Goal: Transaction & Acquisition: Purchase product/service

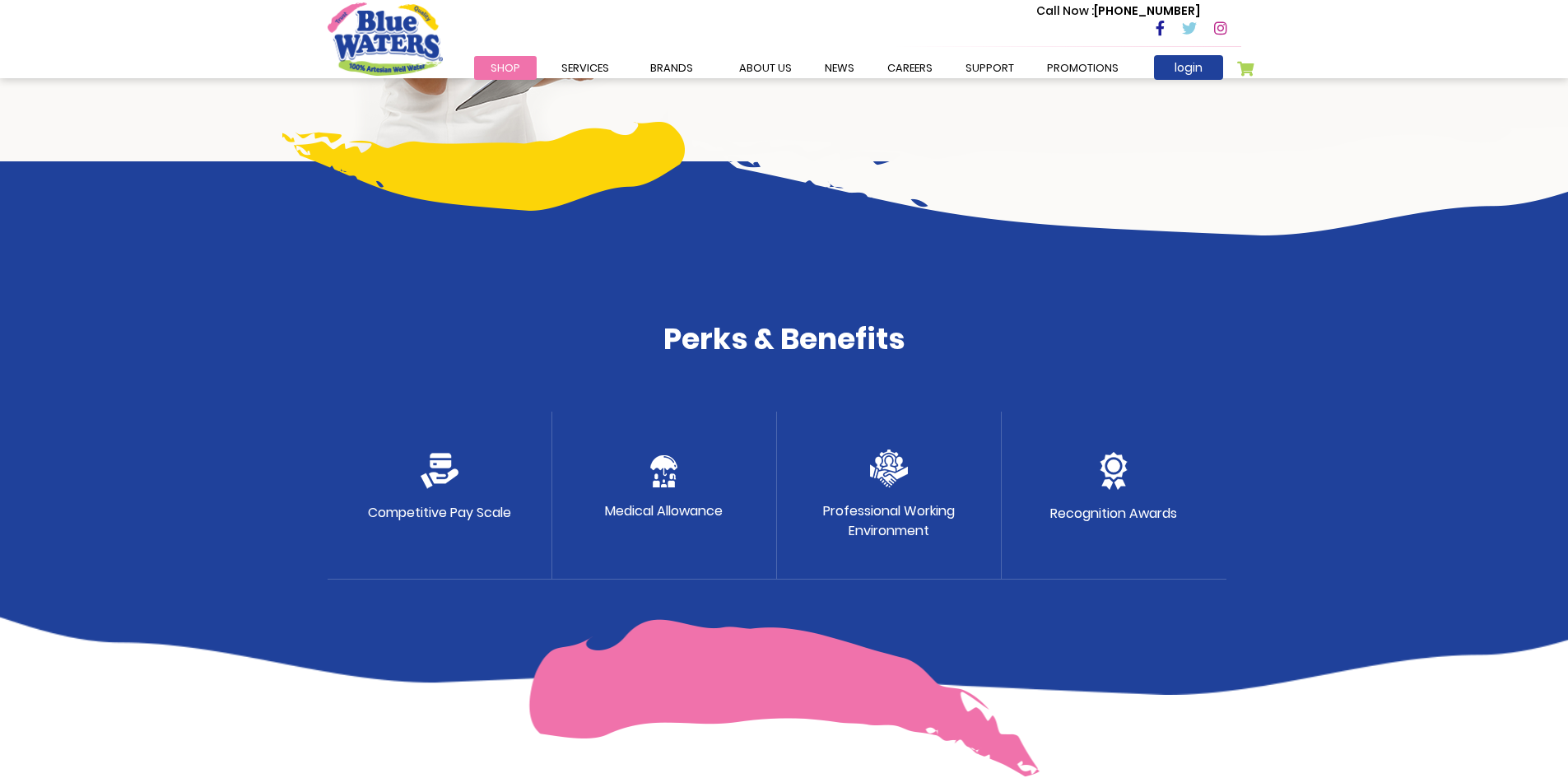
scroll to position [576, 0]
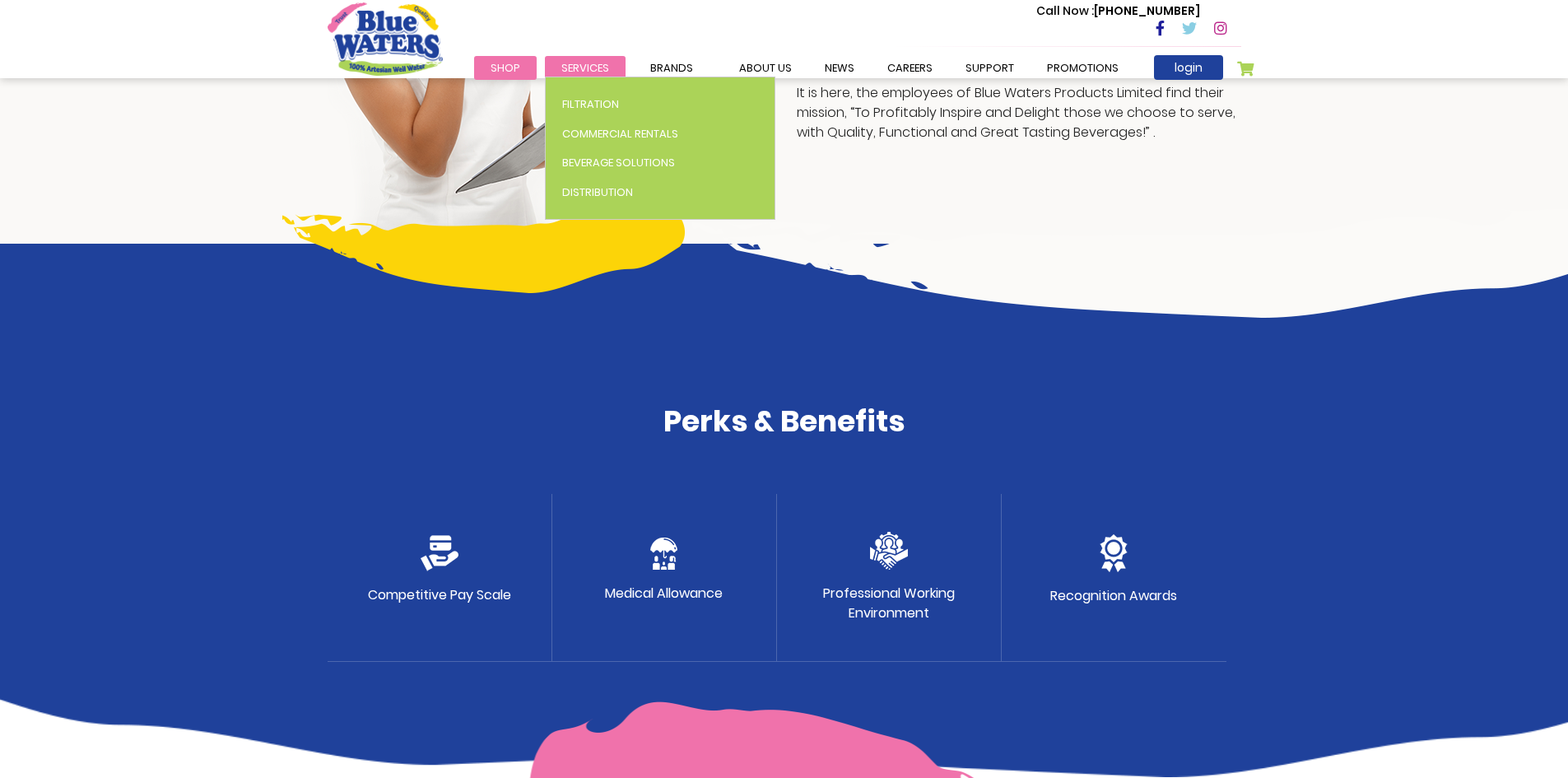
click at [568, 71] on span "Services" at bounding box center [585, 68] width 48 height 15
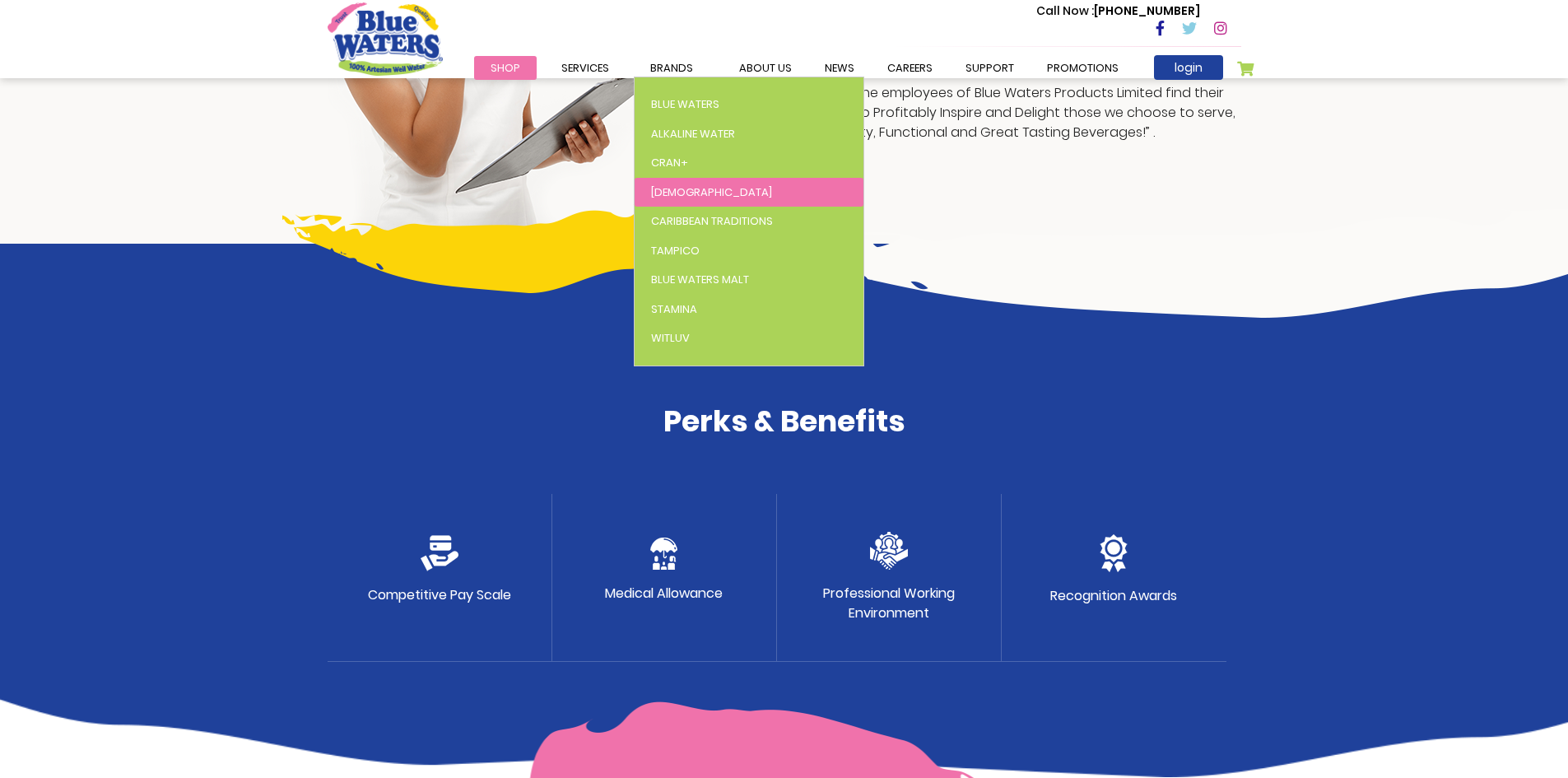
click at [677, 187] on link "[DEMOGRAPHIC_DATA]" at bounding box center [748, 192] width 229 height 30
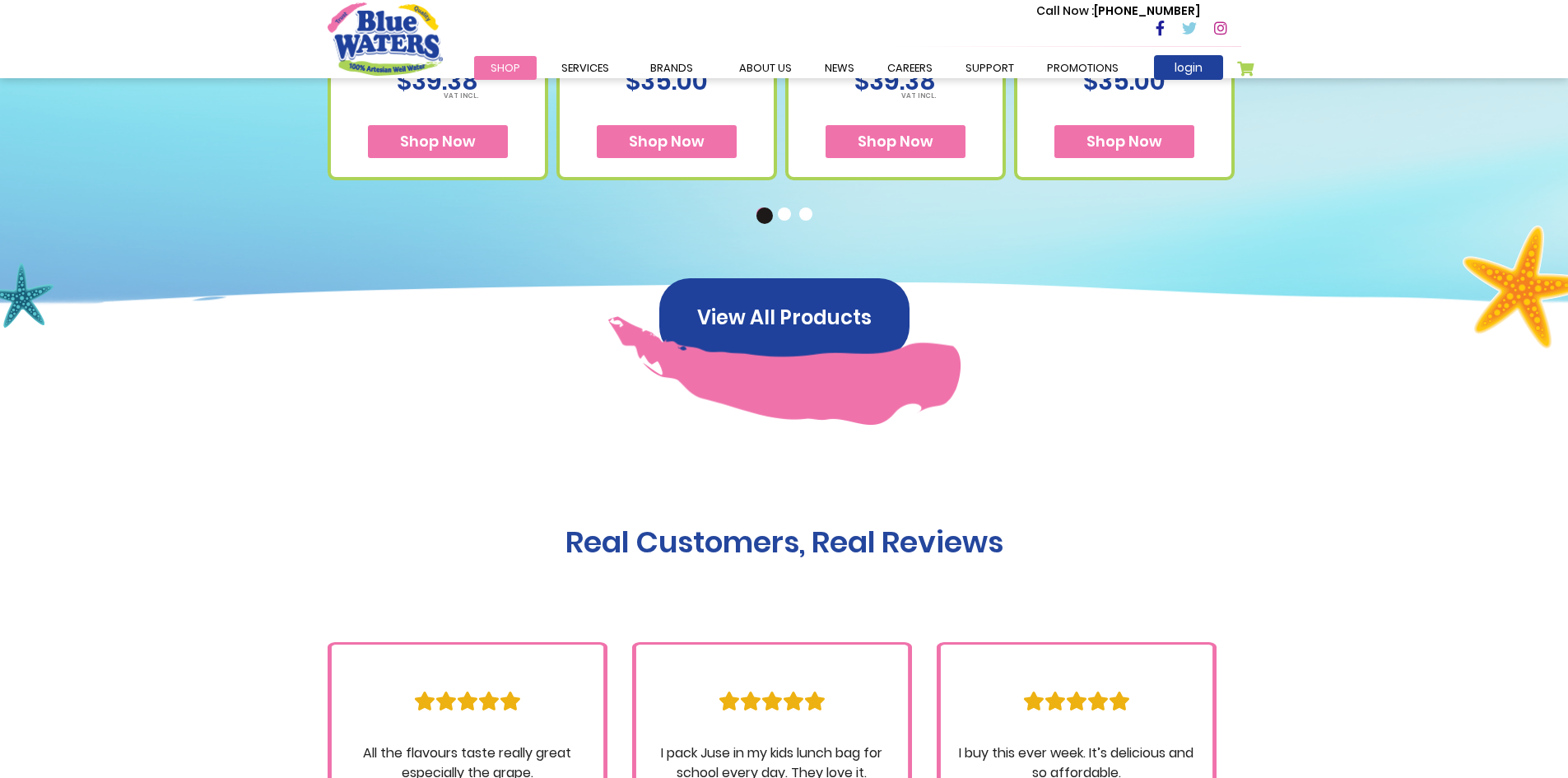
scroll to position [1070, 0]
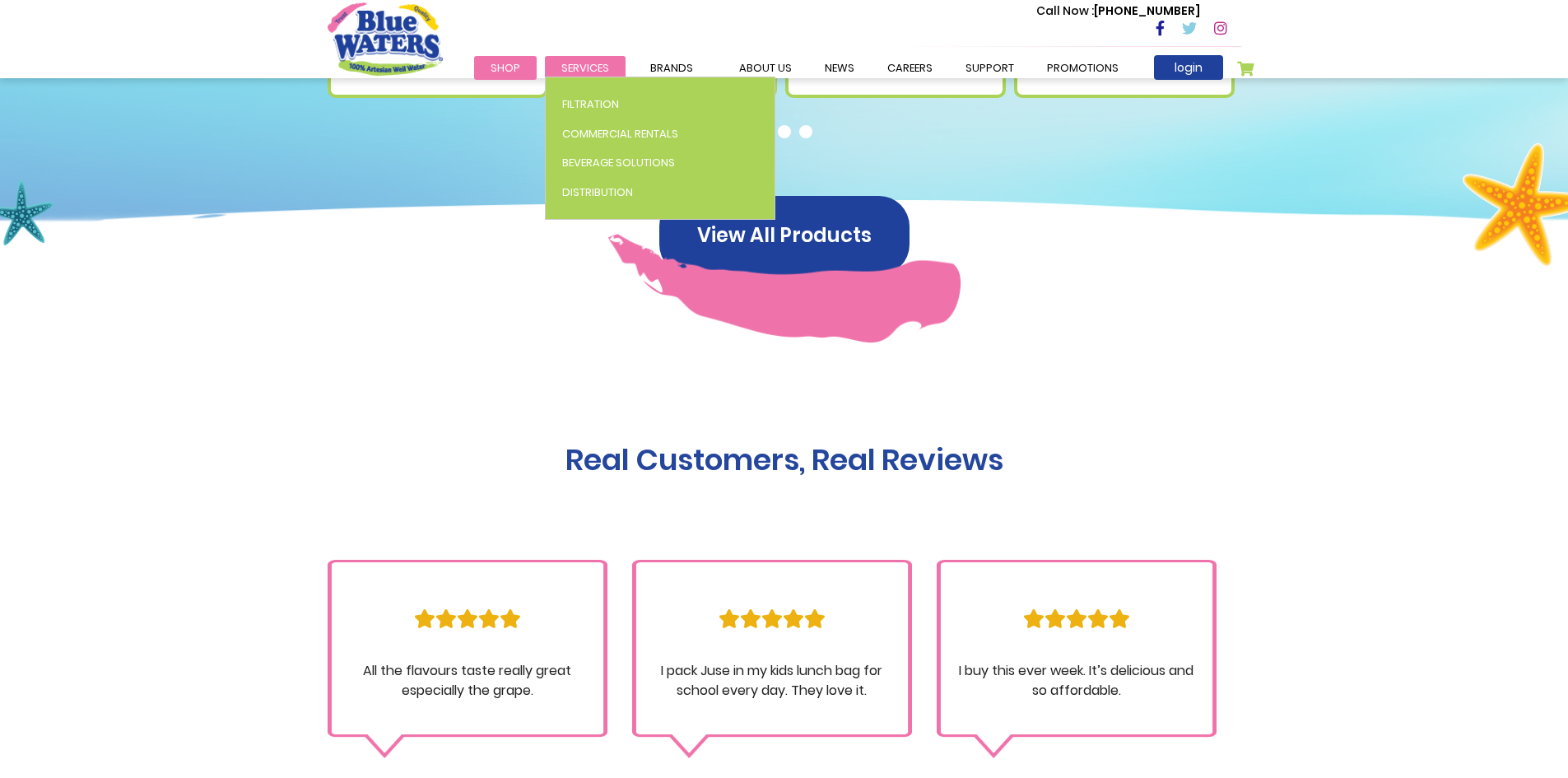
click at [585, 62] on span "Services" at bounding box center [585, 68] width 48 height 15
click at [585, 62] on span "Services" at bounding box center [585, 68] width 48 height 15
click at [585, 60] on span "Services" at bounding box center [585, 68] width 48 height 15
click at [577, 68] on span "Services" at bounding box center [585, 68] width 48 height 15
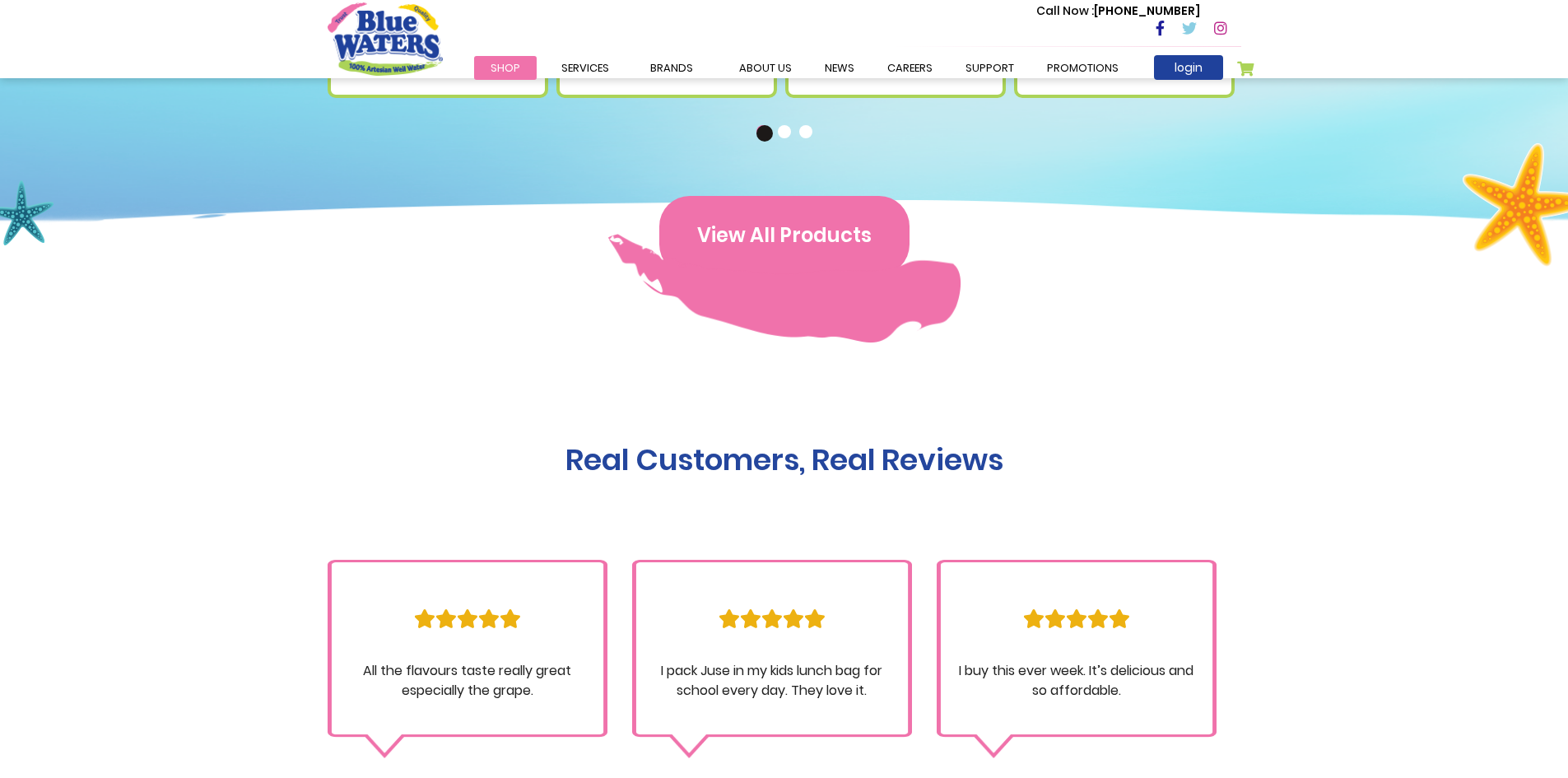
click at [795, 221] on button "View All Products" at bounding box center [784, 235] width 250 height 79
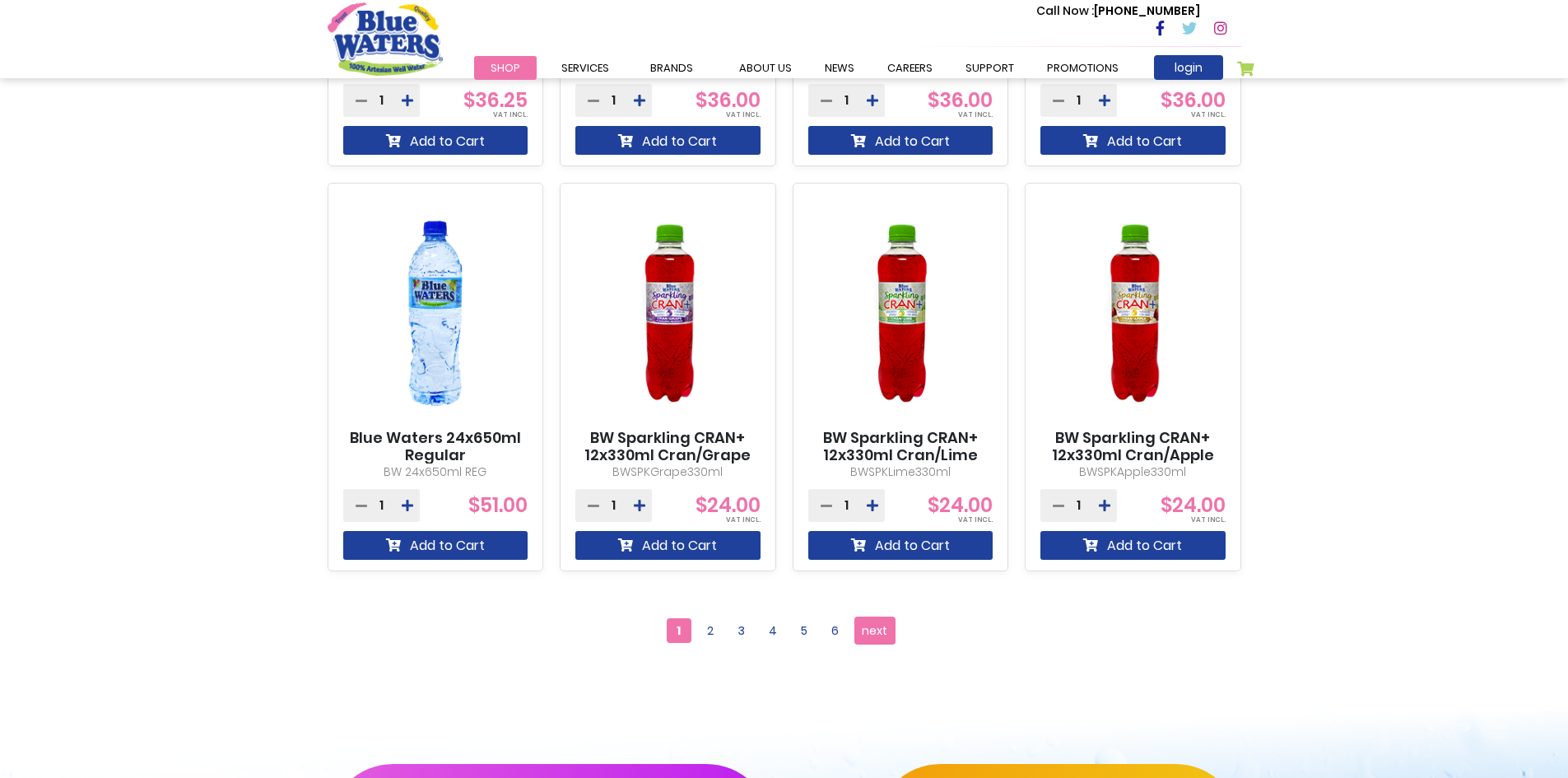
scroll to position [1481, 0]
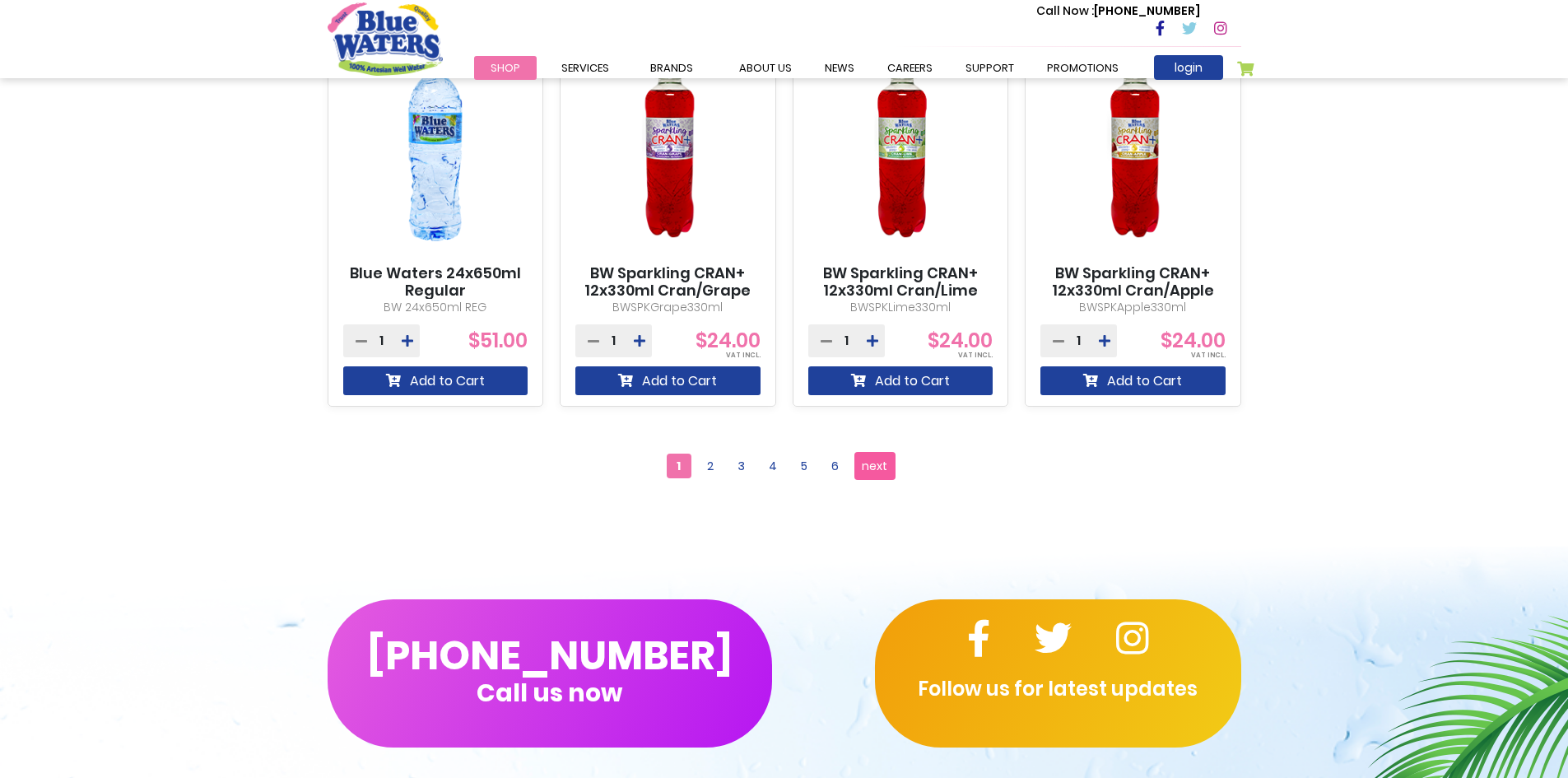
click at [883, 460] on span "next" at bounding box center [874, 466] width 26 height 25
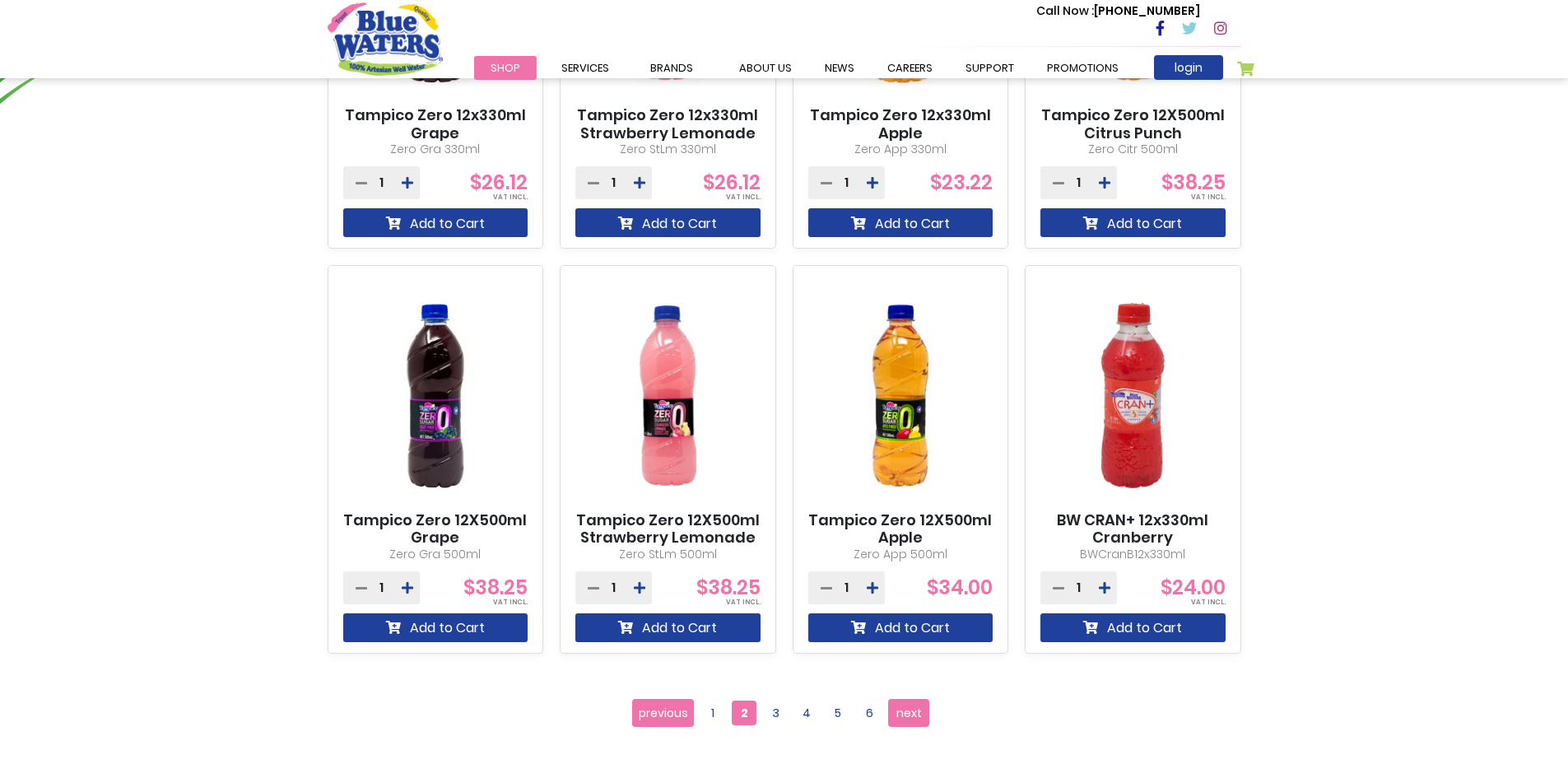
scroll to position [1317, 0]
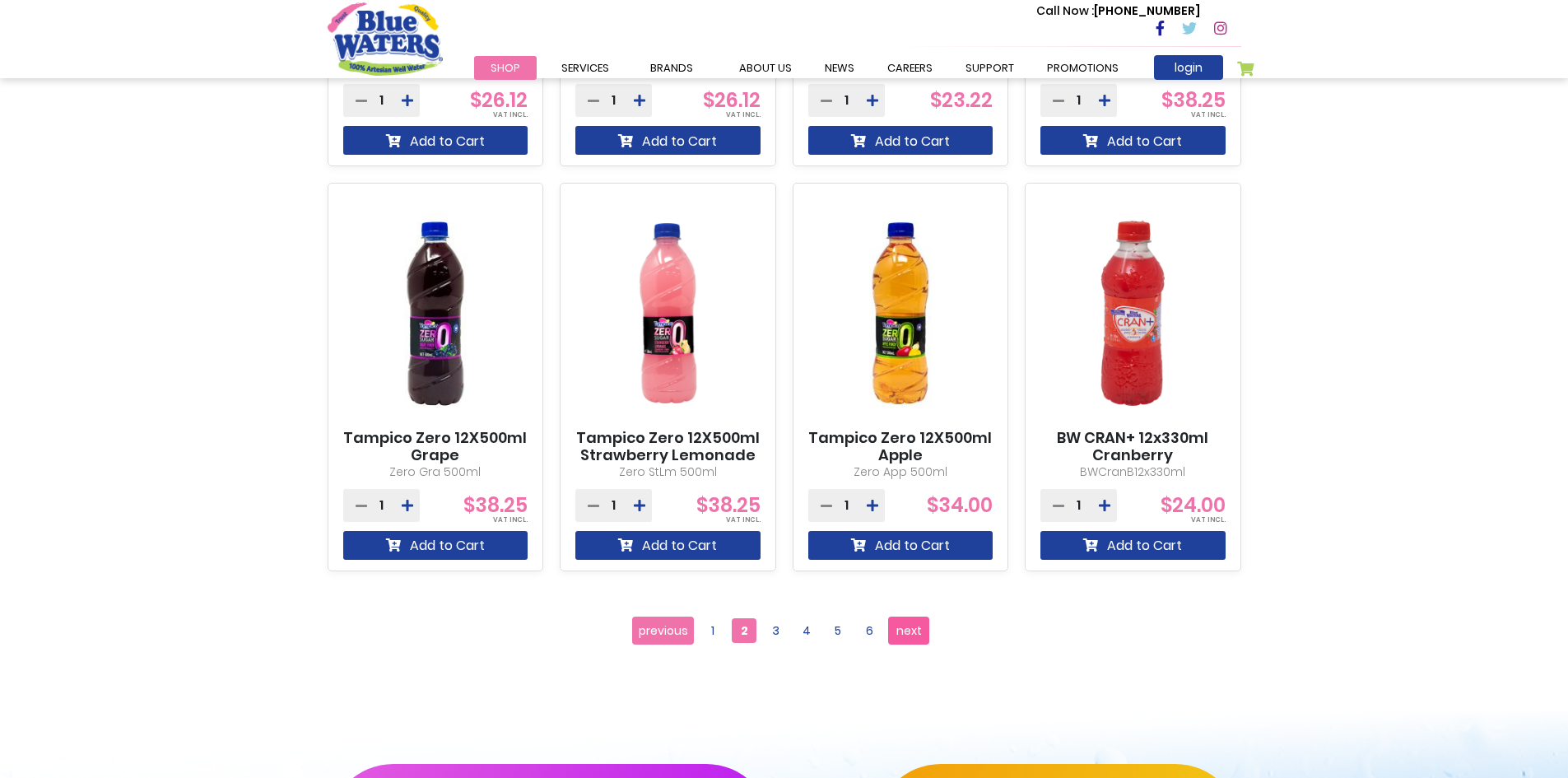
click at [908, 635] on span "next" at bounding box center [909, 631] width 26 height 25
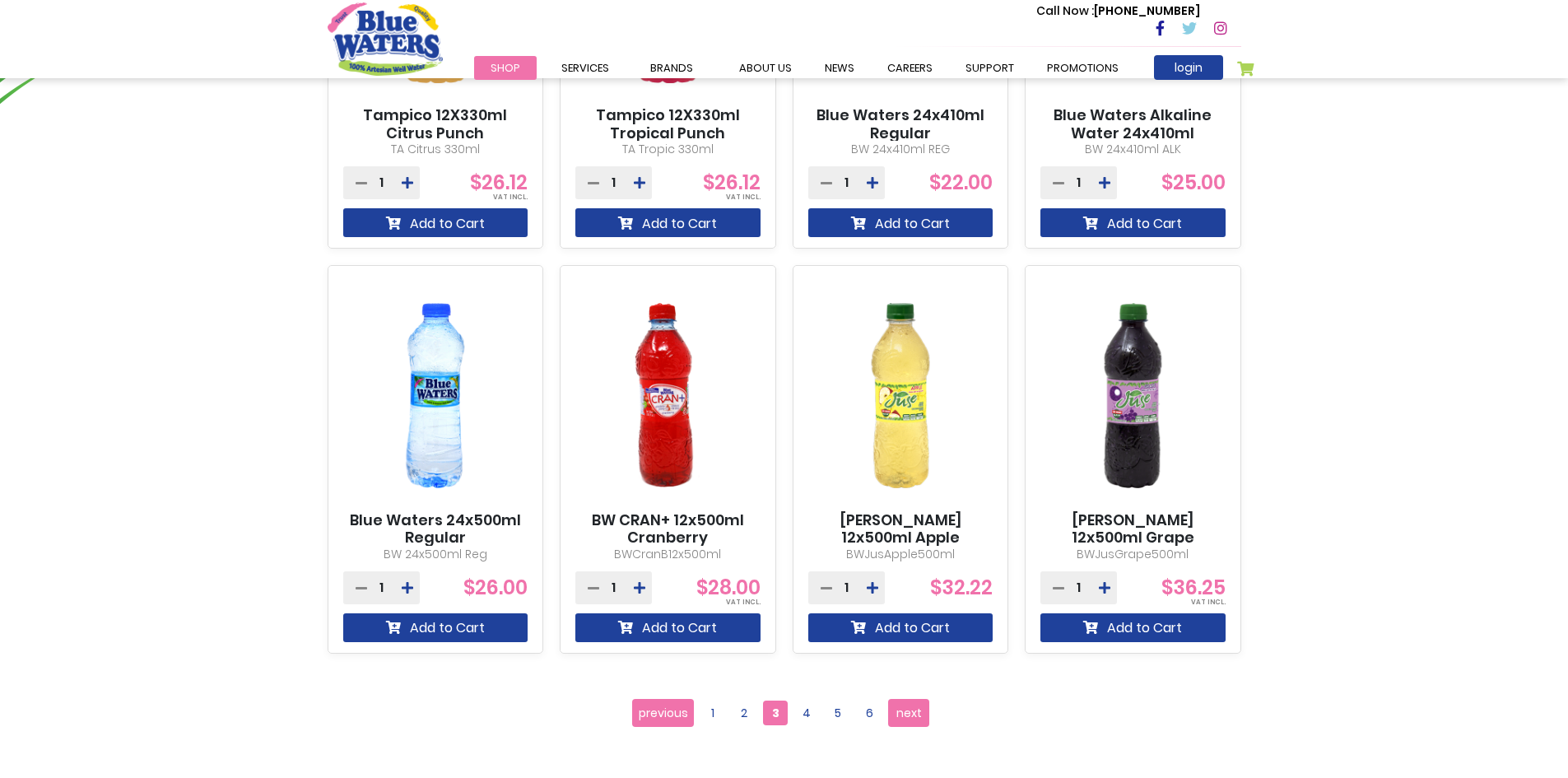
scroll to position [1646, 0]
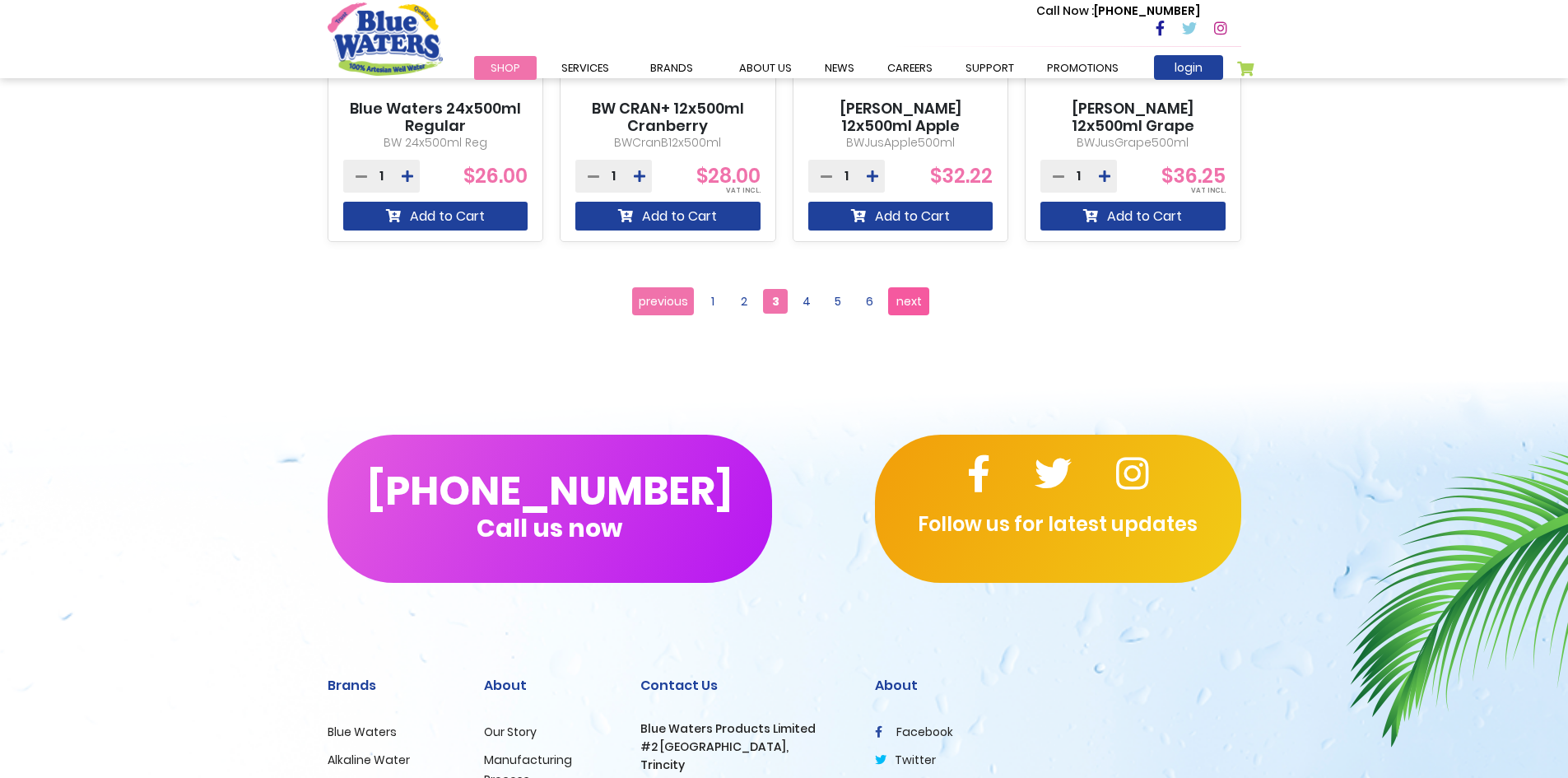
click at [915, 296] on span "next" at bounding box center [909, 301] width 26 height 25
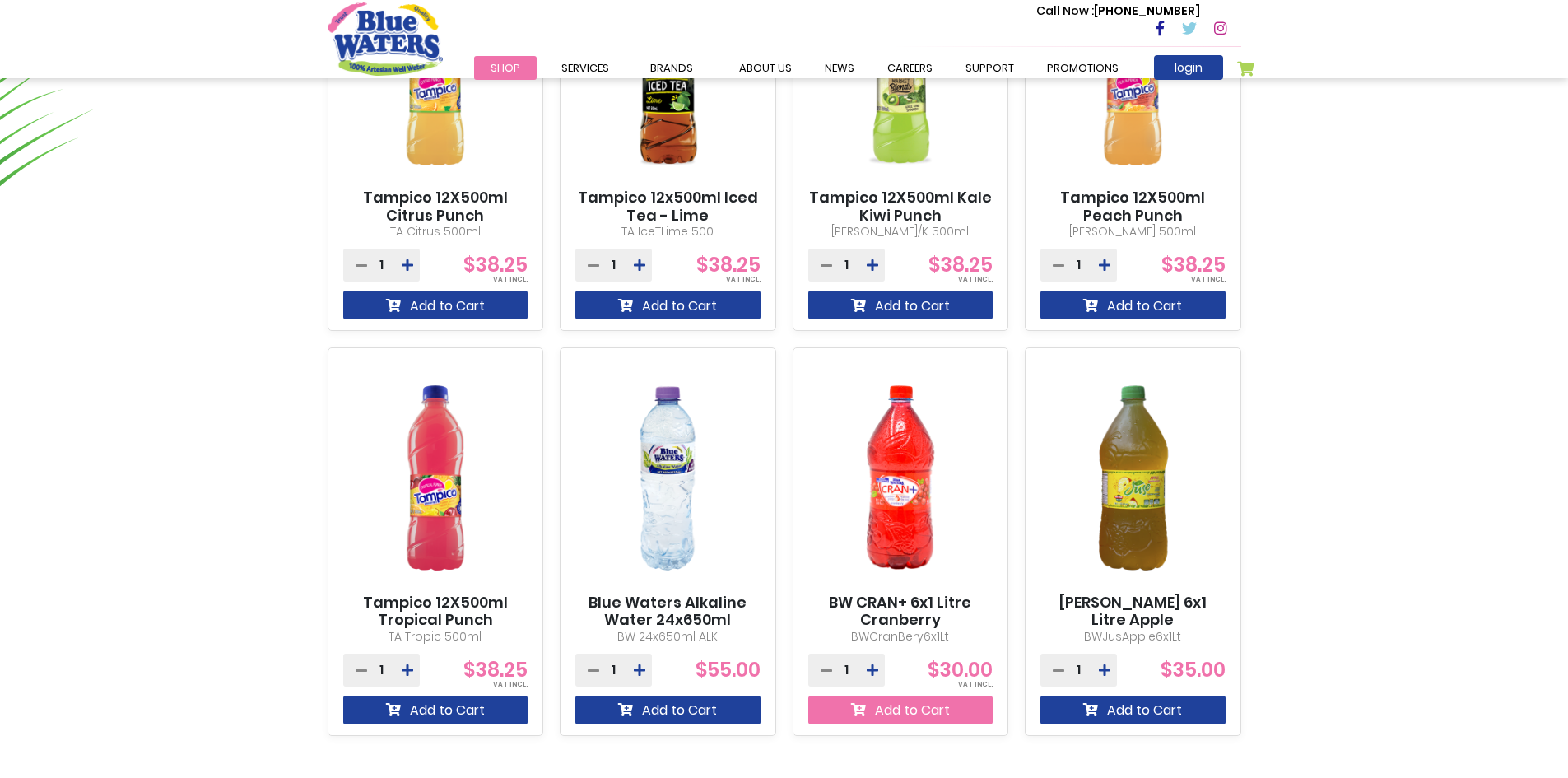
scroll to position [1399, 0]
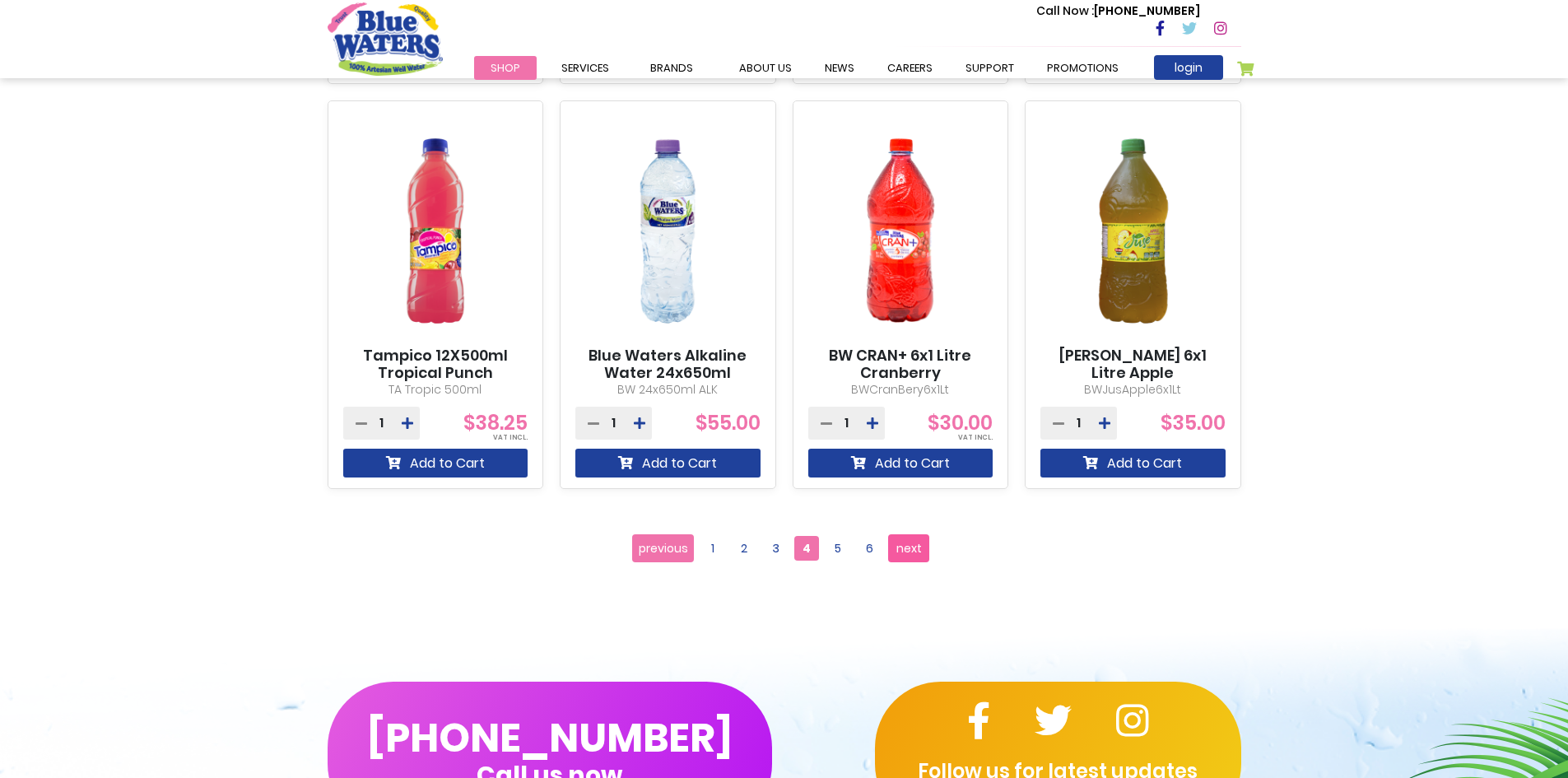
click at [903, 552] on span "next" at bounding box center [909, 548] width 26 height 25
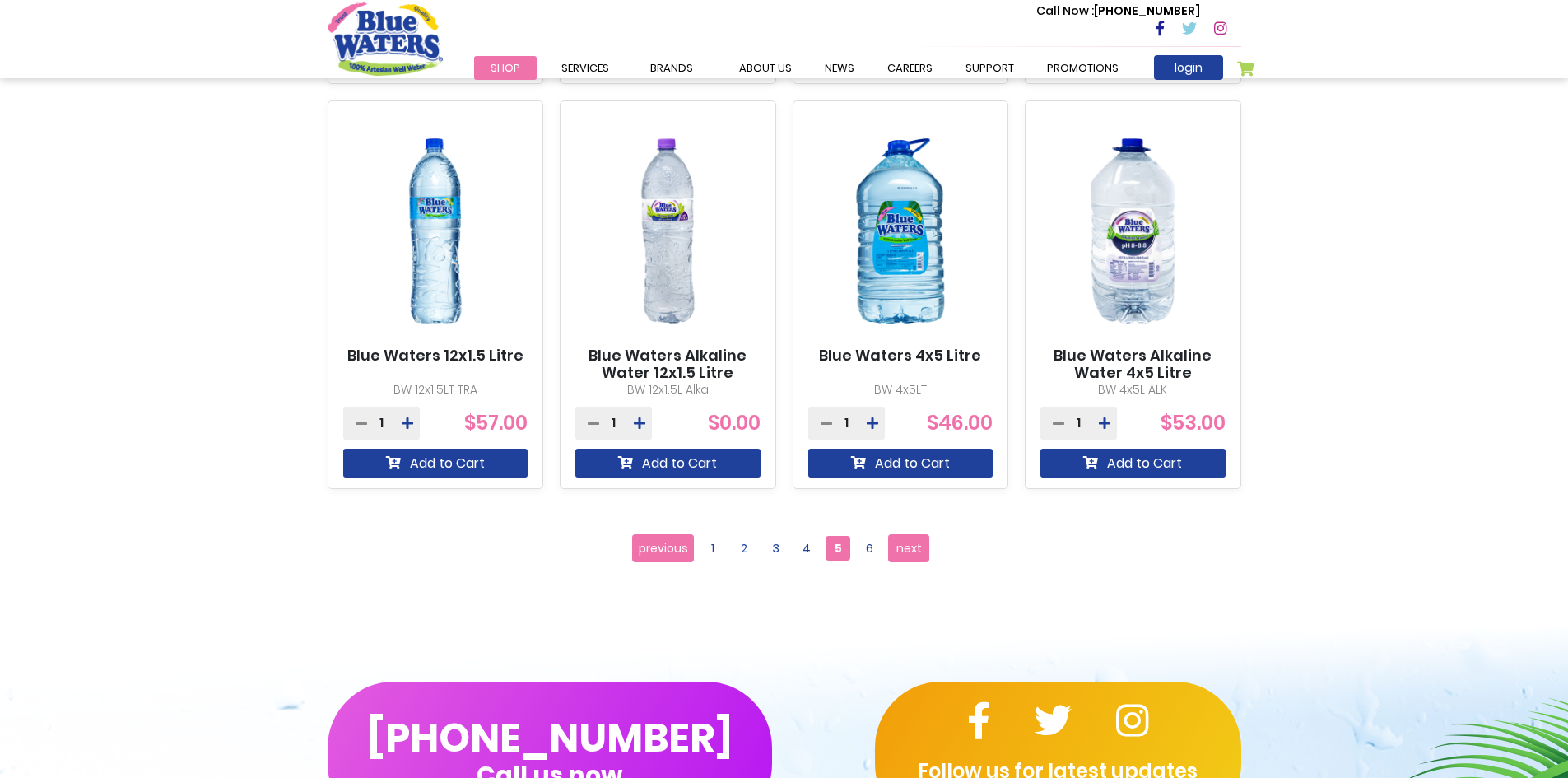
scroll to position [1481, 0]
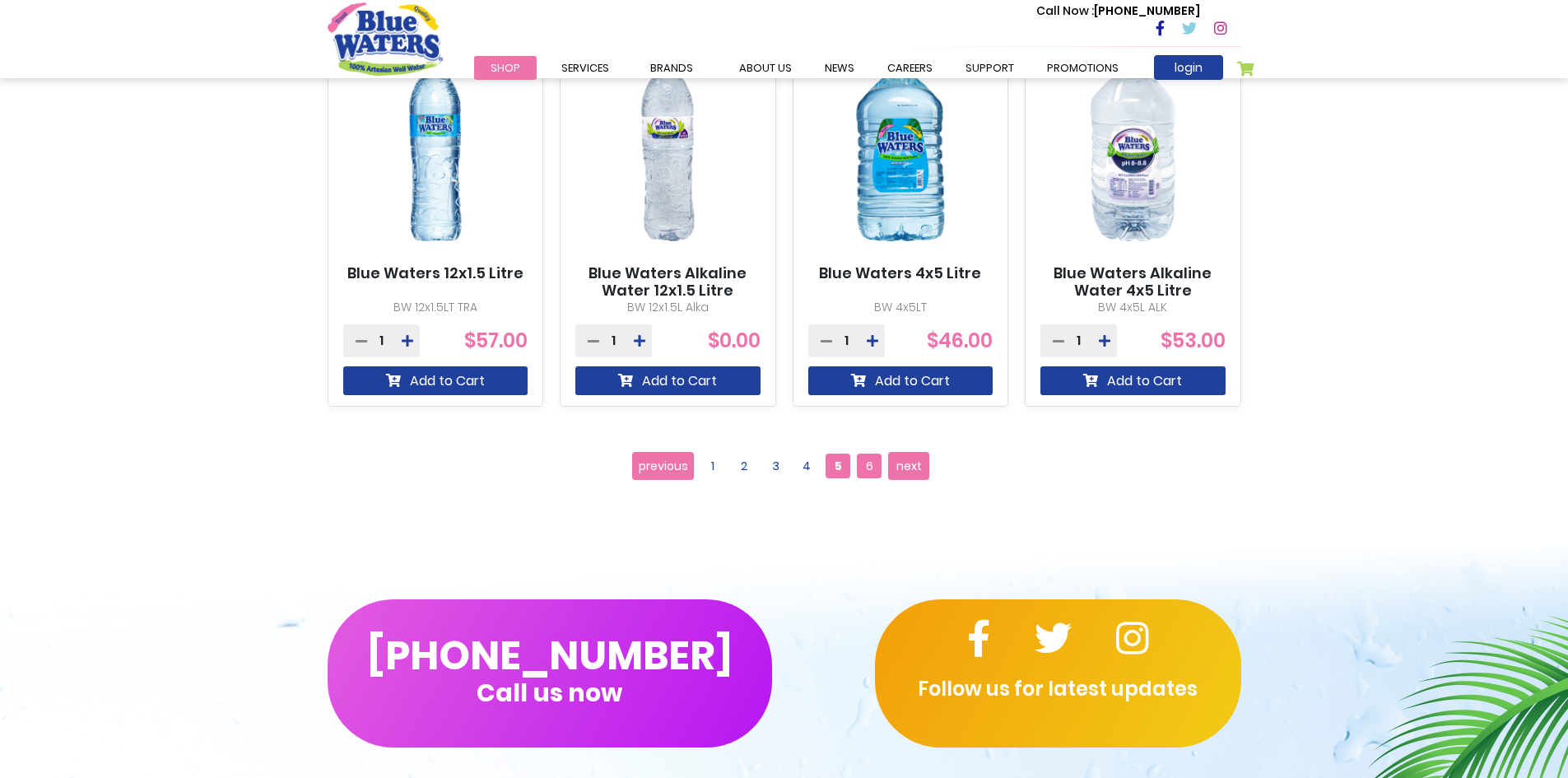
click at [868, 464] on span "6" at bounding box center [869, 466] width 25 height 25
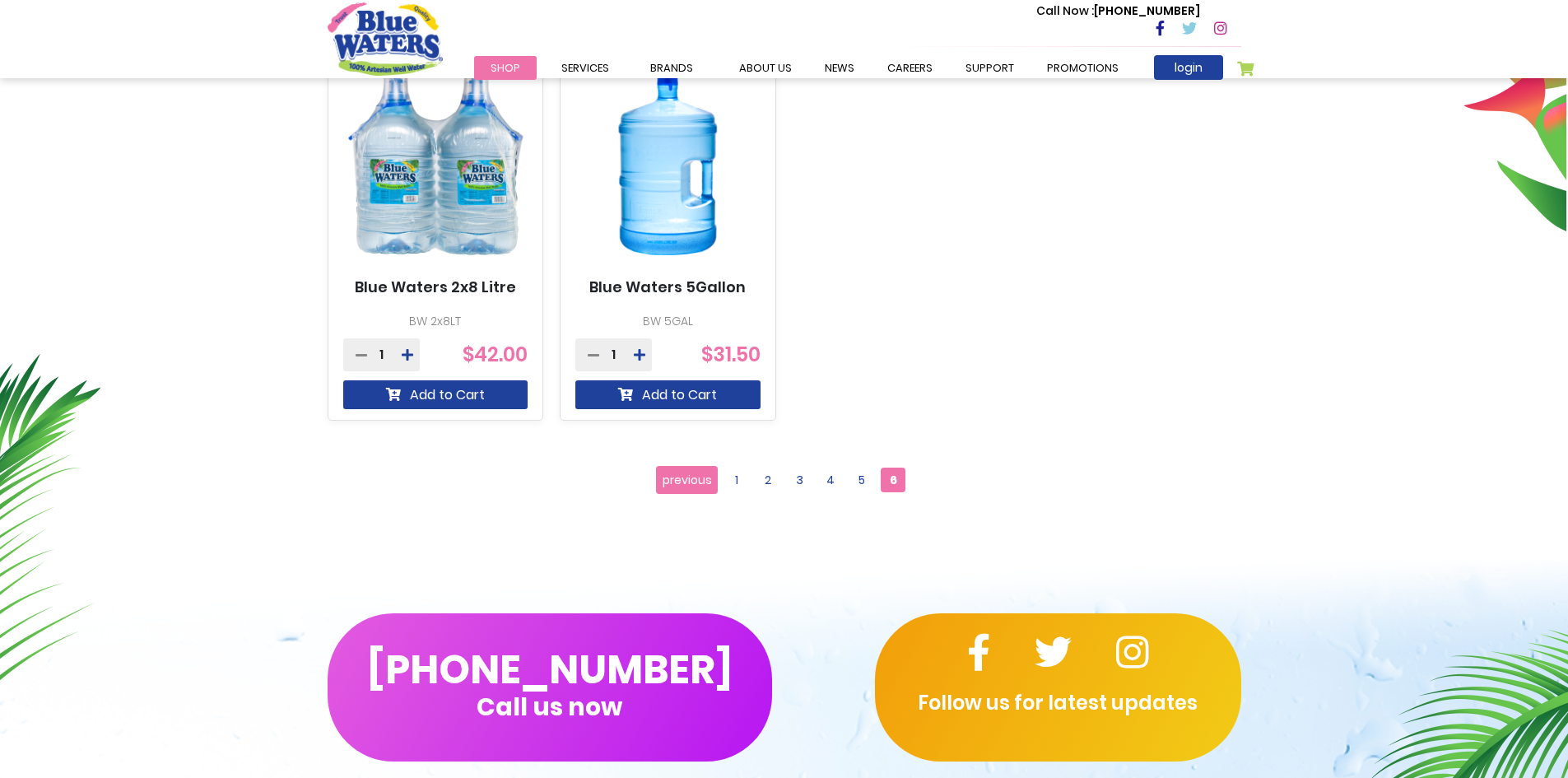
scroll to position [823, 0]
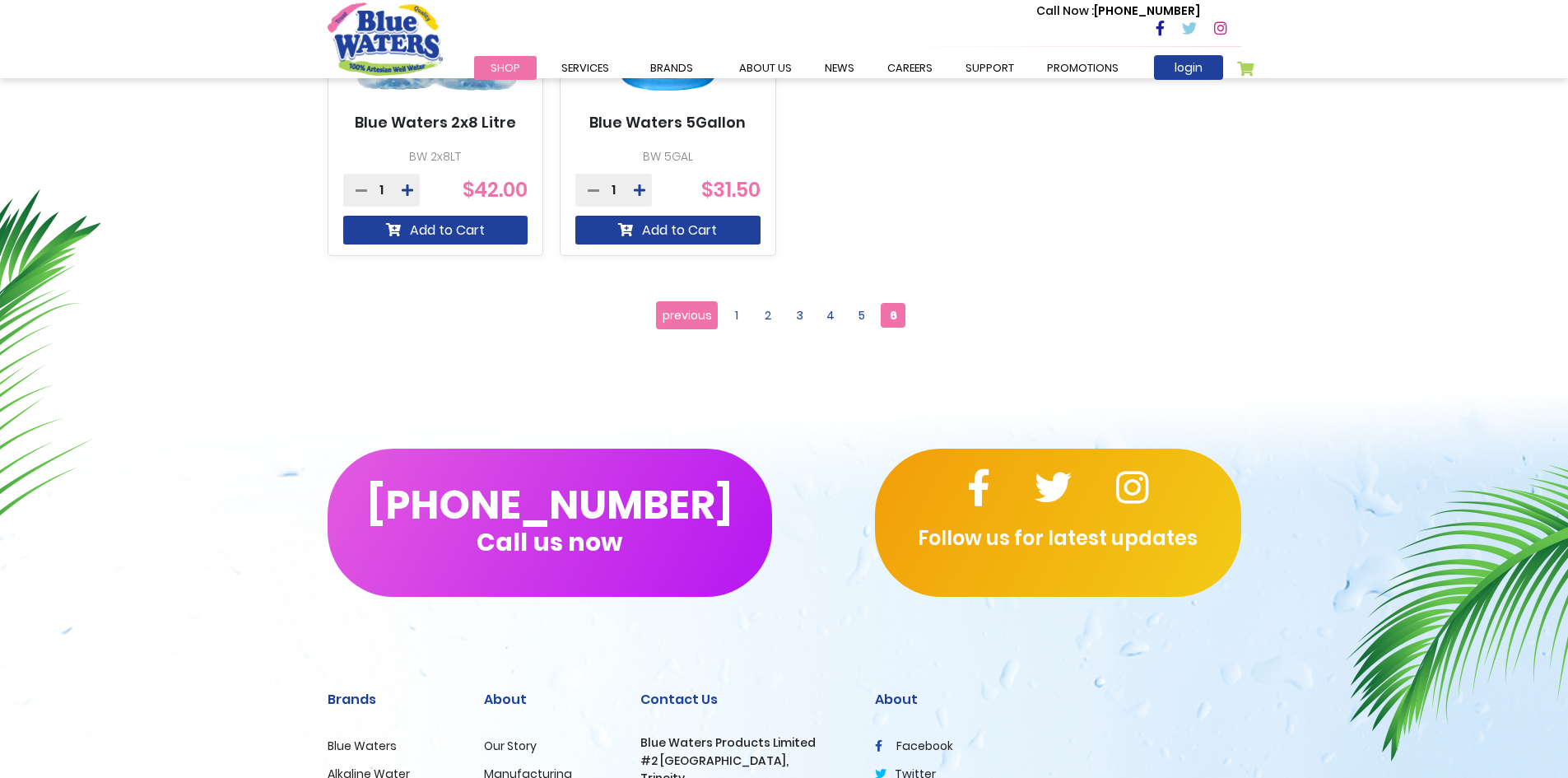
click at [895, 316] on span "6" at bounding box center [893, 316] width 25 height 25
click at [831, 321] on span "4" at bounding box center [830, 316] width 25 height 25
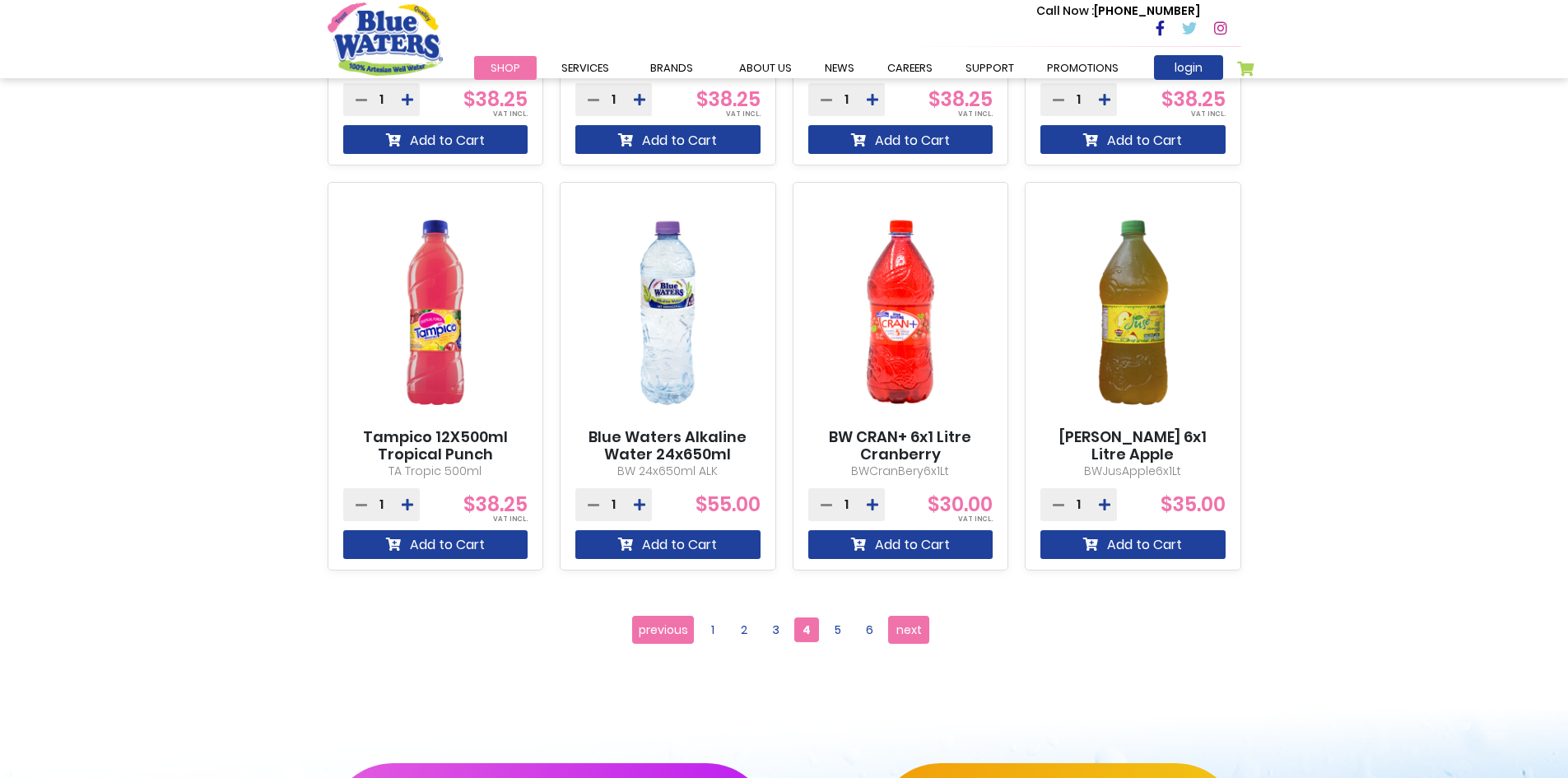
scroll to position [1400, 0]
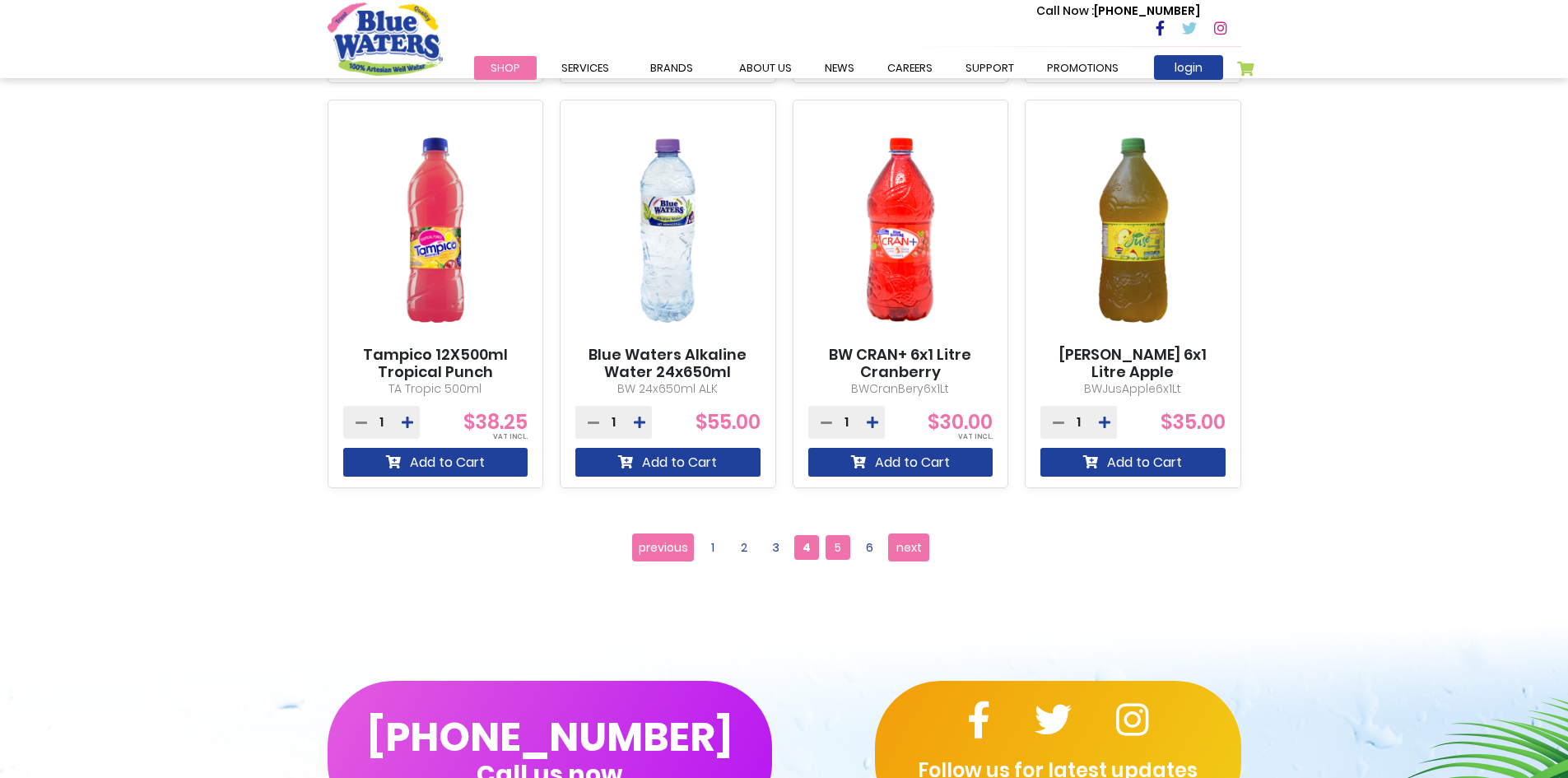
click at [841, 545] on span "5" at bounding box center [838, 547] width 25 height 25
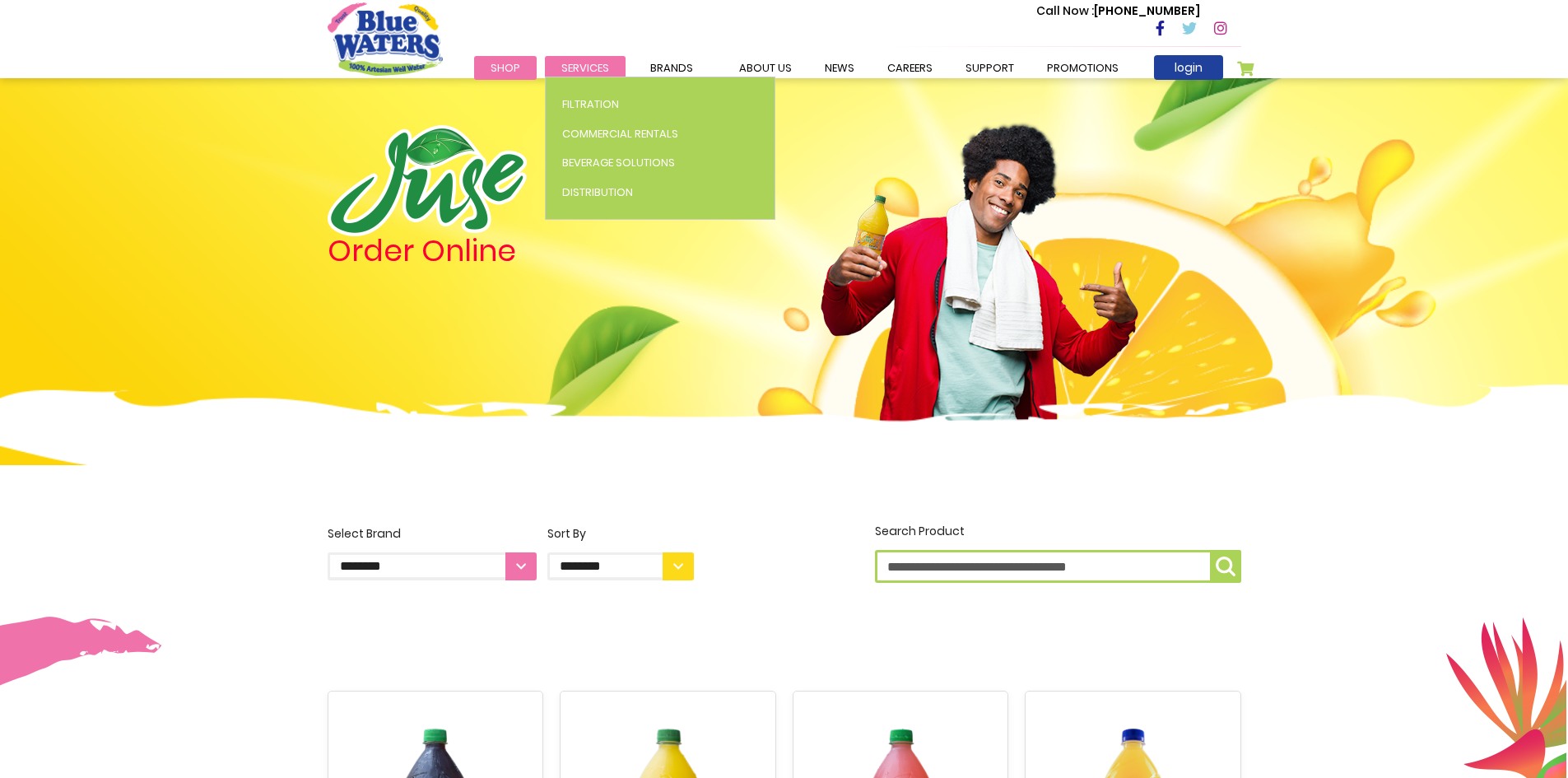
click at [563, 68] on span "Services" at bounding box center [585, 68] width 48 height 15
